Goal: Information Seeking & Learning: Learn about a topic

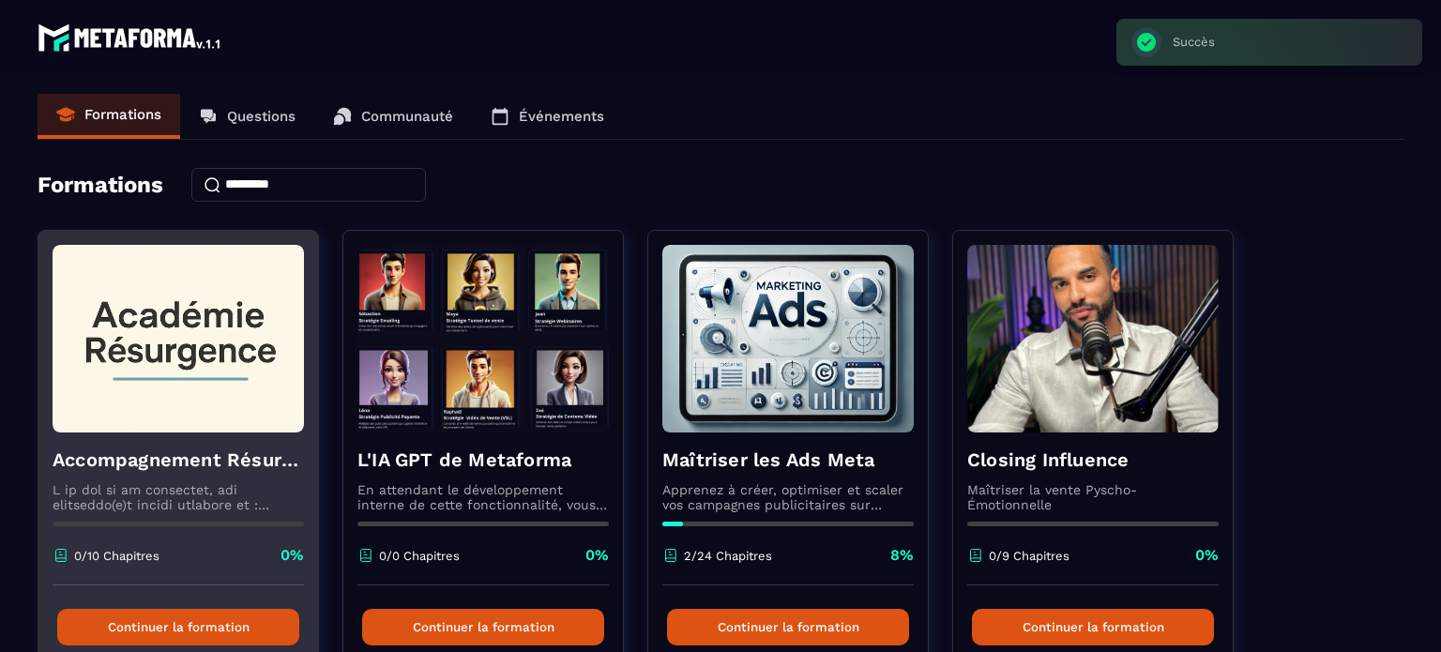
click at [150, 344] on img at bounding box center [178, 339] width 251 height 188
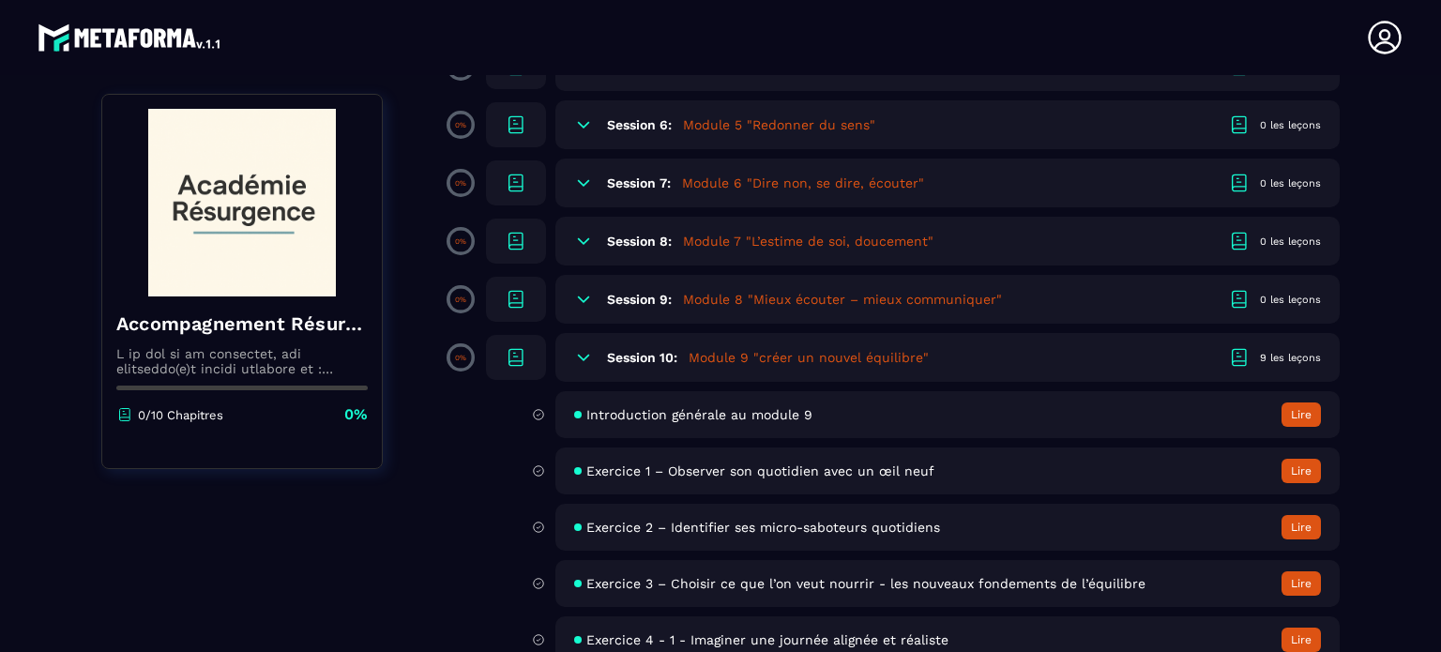
scroll to position [657, 0]
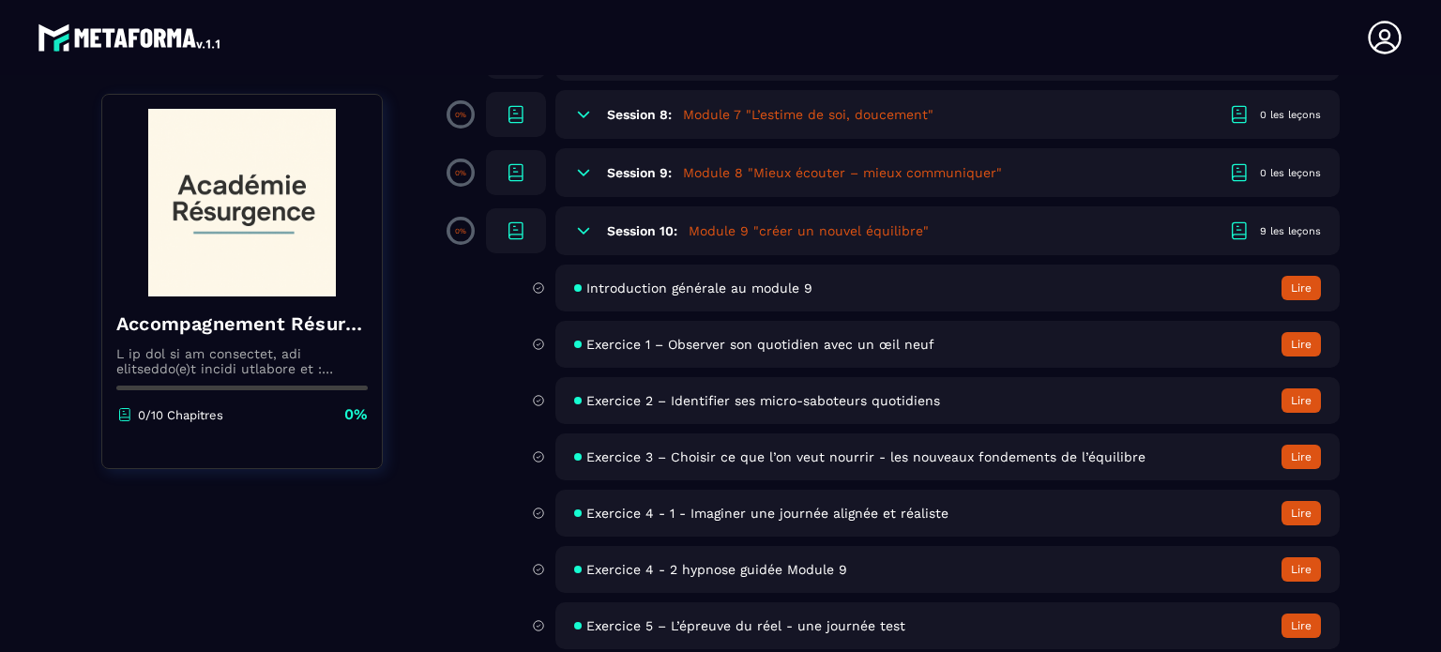
click at [589, 229] on icon at bounding box center [583, 230] width 19 height 19
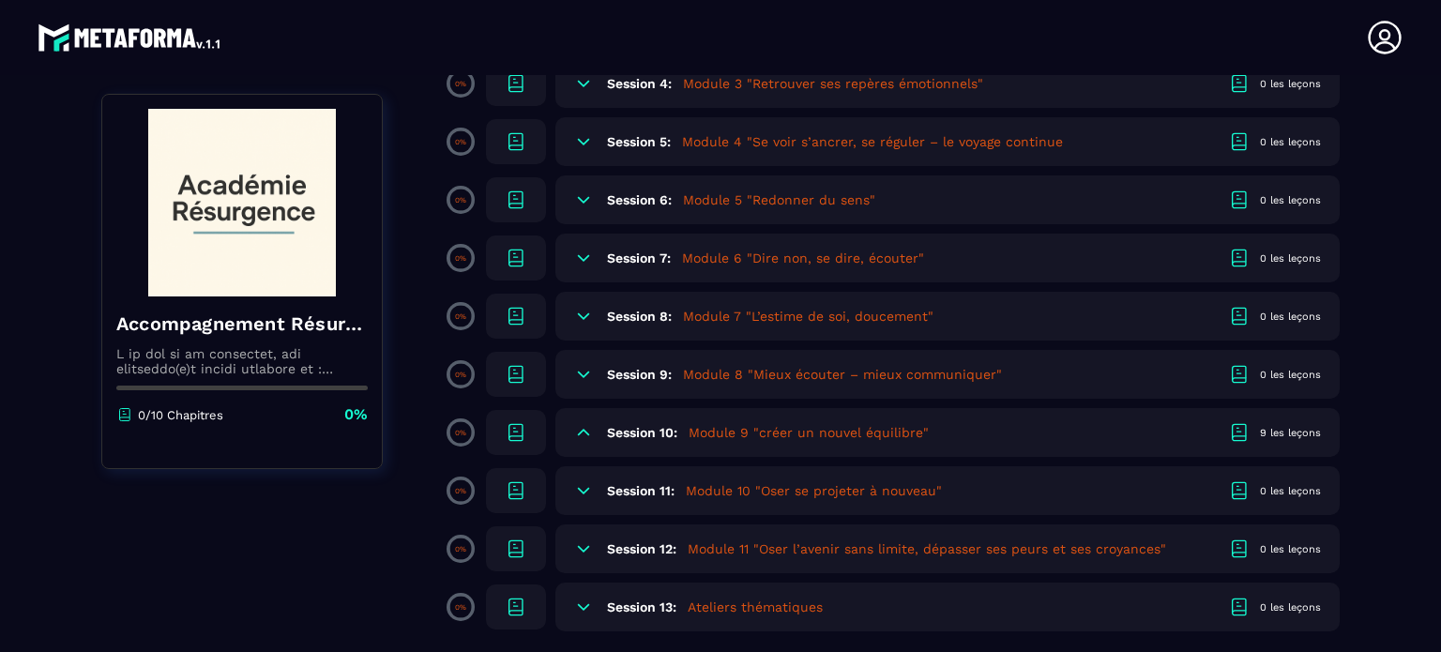
scroll to position [80, 0]
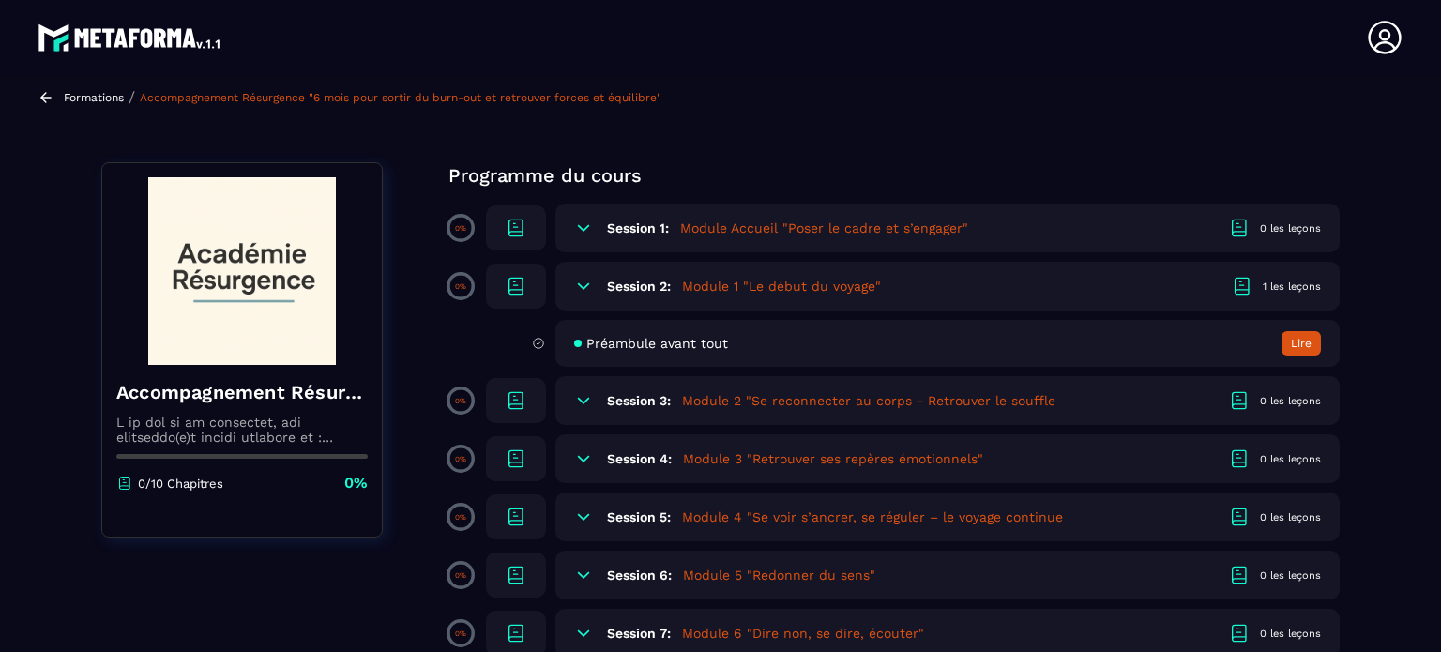
click at [799, 228] on h5 "Module Accueil "Poser le cadre et s’engager"" at bounding box center [824, 228] width 288 height 19
click at [733, 222] on h5 "Module Accueil "Poser le cadre et s’engager"" at bounding box center [824, 228] width 288 height 19
click at [708, 281] on h5 "Module 1 "Le début du voyage"" at bounding box center [781, 286] width 199 height 19
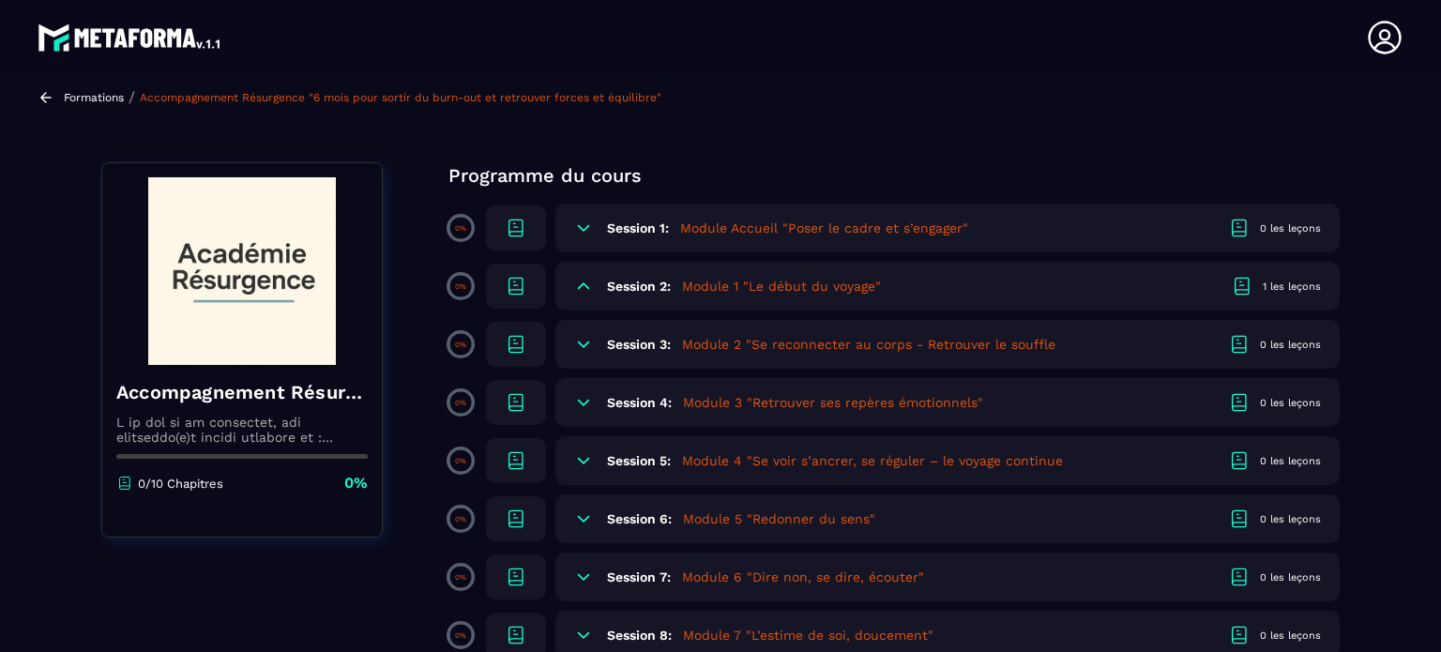
click at [707, 281] on h5 "Module 1 "Le début du voyage"" at bounding box center [781, 286] width 199 height 19
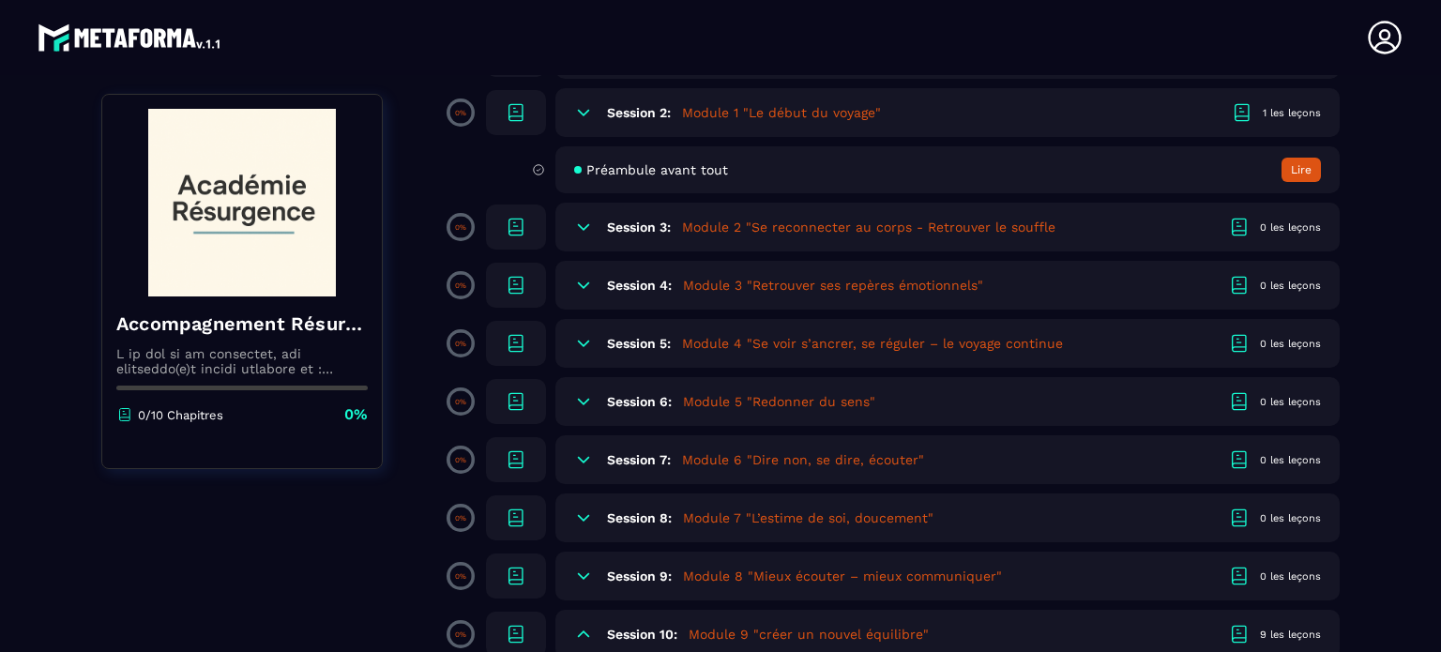
scroll to position [0, 0]
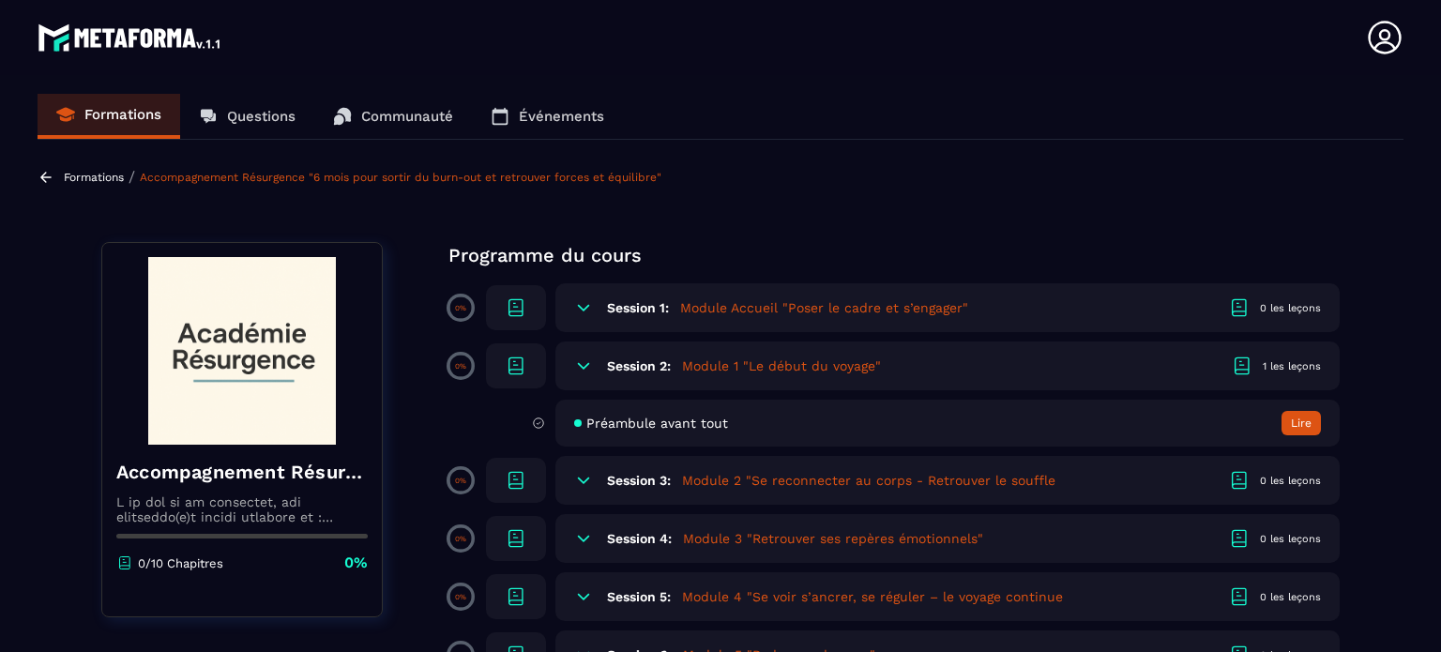
click at [712, 308] on h5 "Module Accueil "Poser le cadre et s’engager"" at bounding box center [824, 307] width 288 height 19
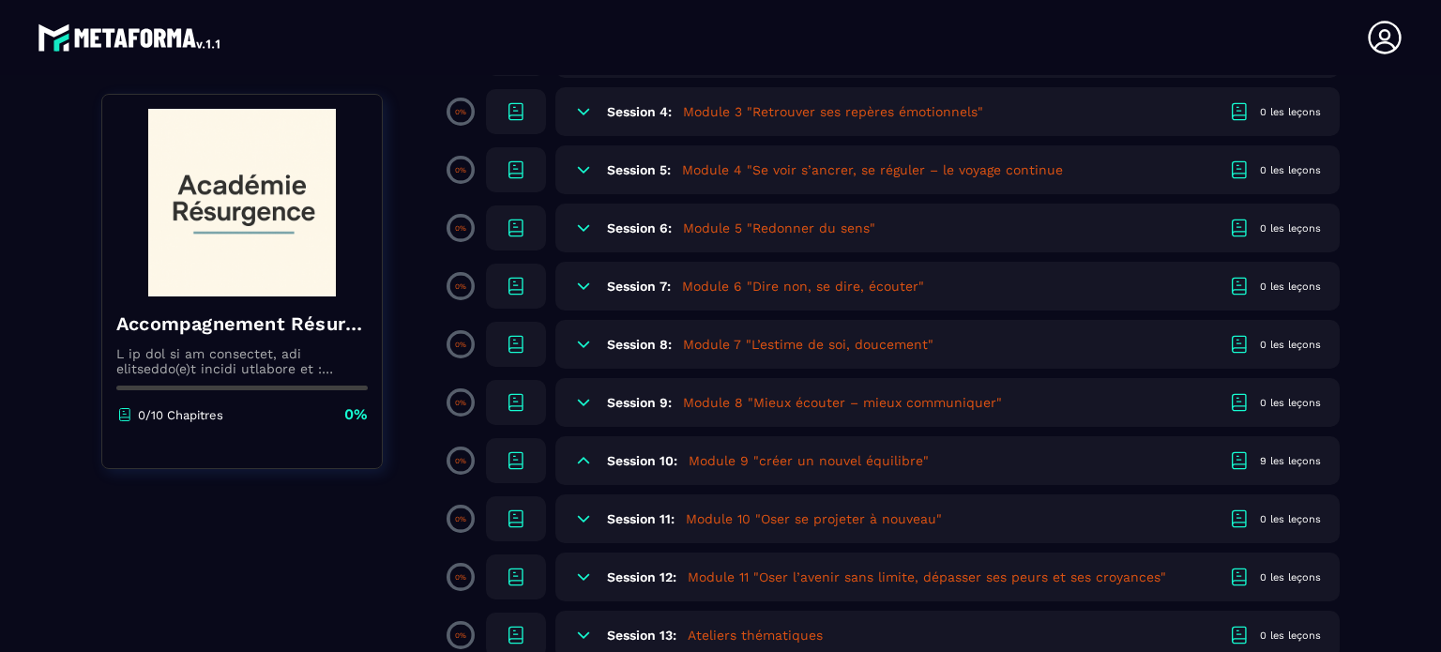
scroll to position [455, 0]
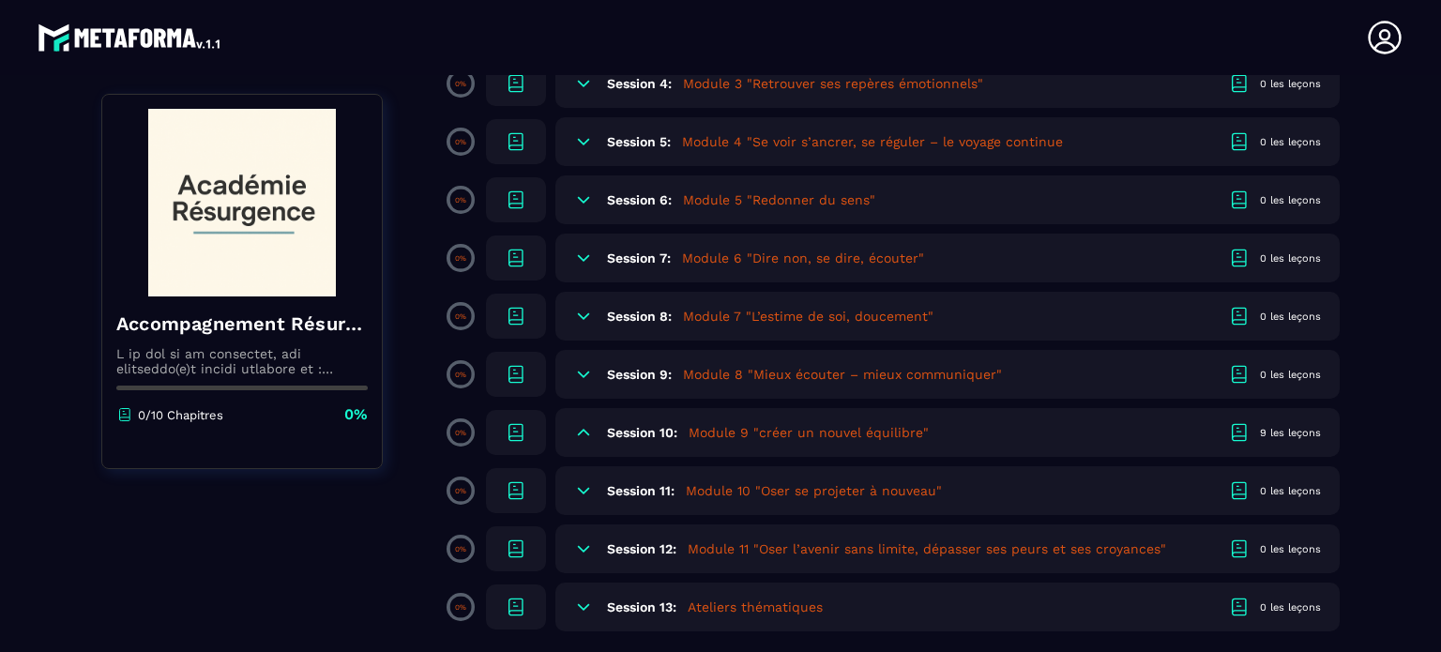
click at [643, 427] on h6 "Session 10:" at bounding box center [642, 432] width 70 height 15
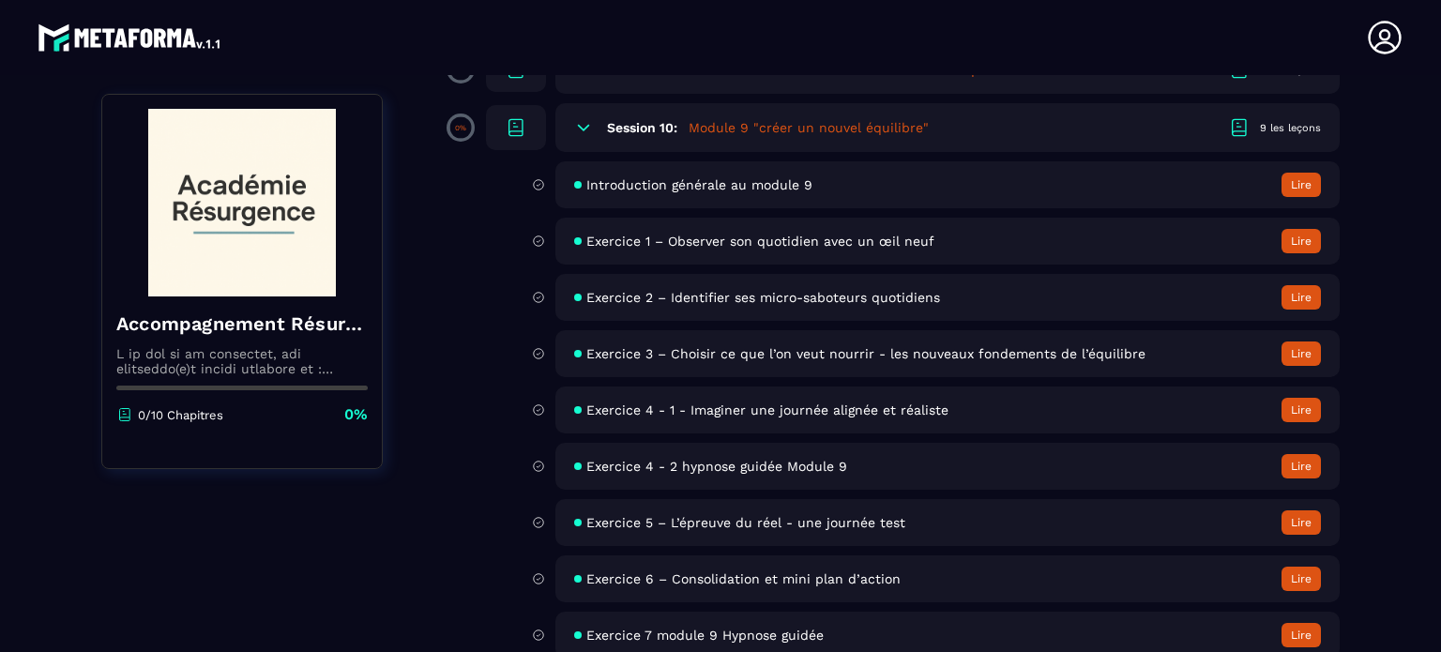
scroll to position [924, 0]
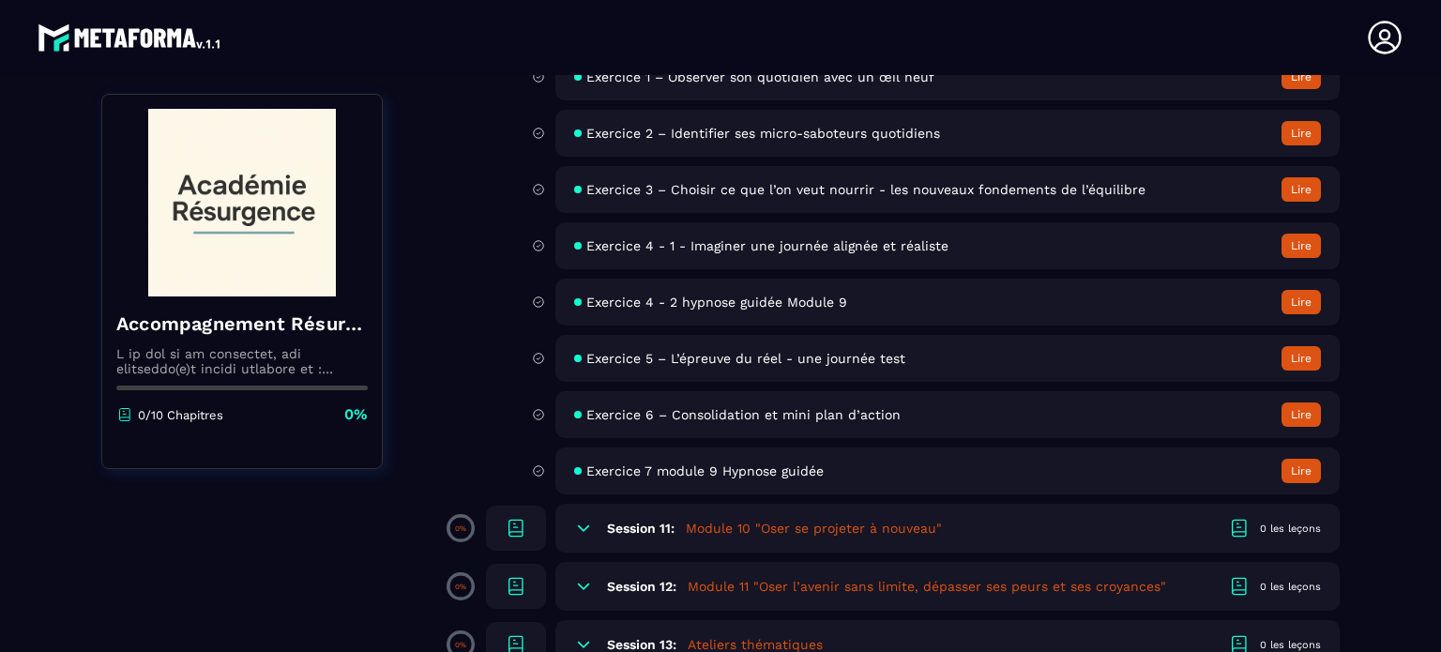
click at [1300, 189] on button "Lire" at bounding box center [1301, 189] width 39 height 24
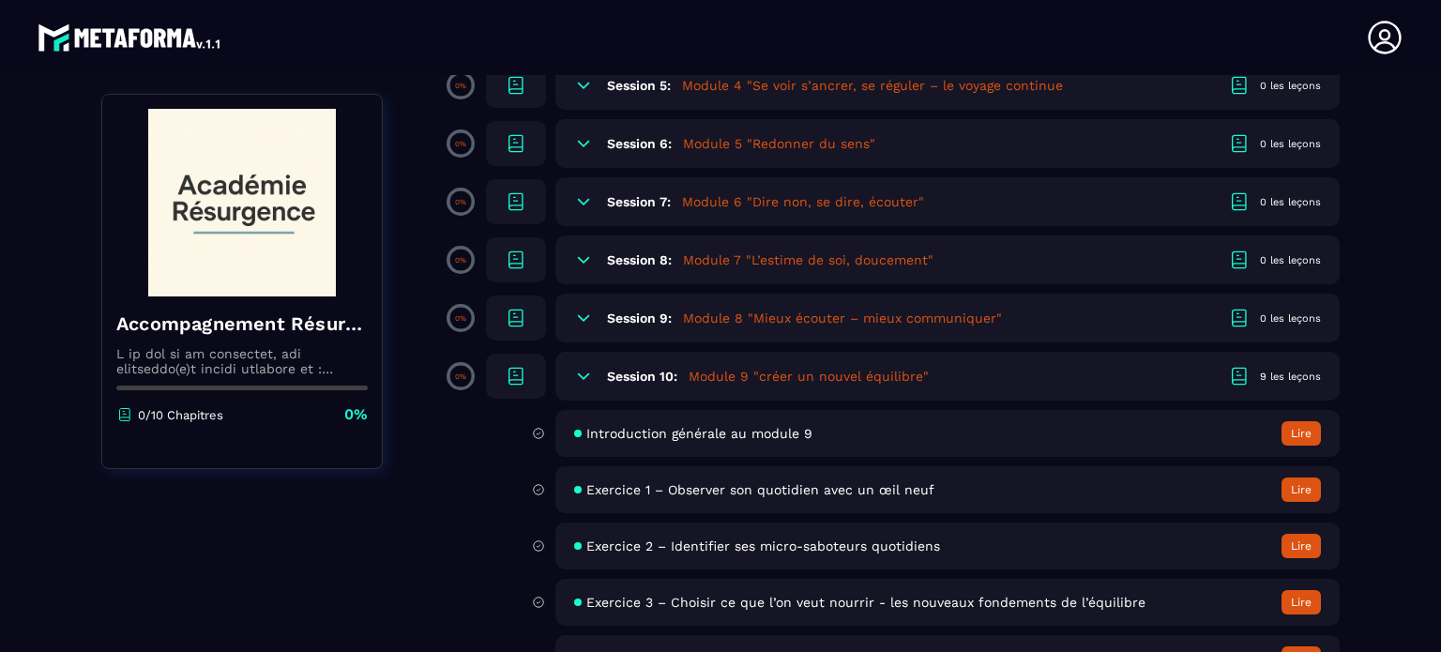
scroll to position [657, 0]
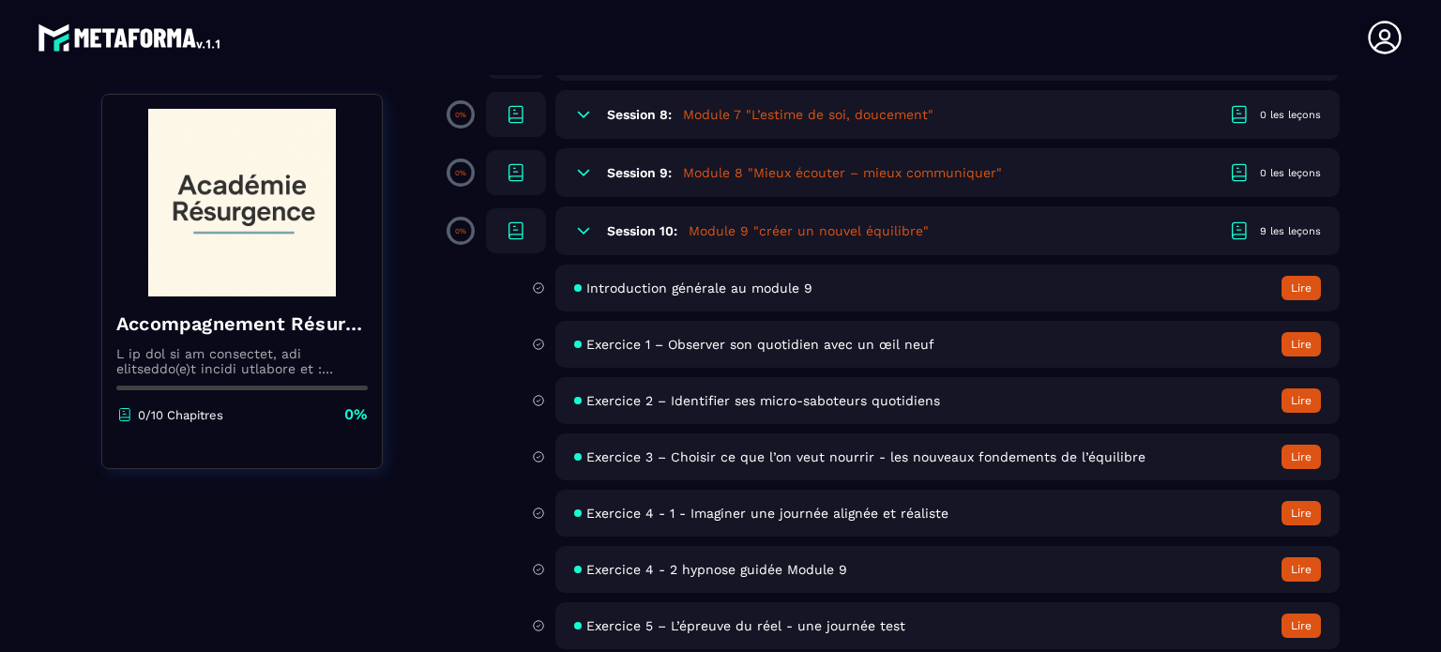
click at [717, 288] on span "Introduction générale au module 9" at bounding box center [699, 288] width 226 height 15
